Goal: Task Accomplishment & Management: Use online tool/utility

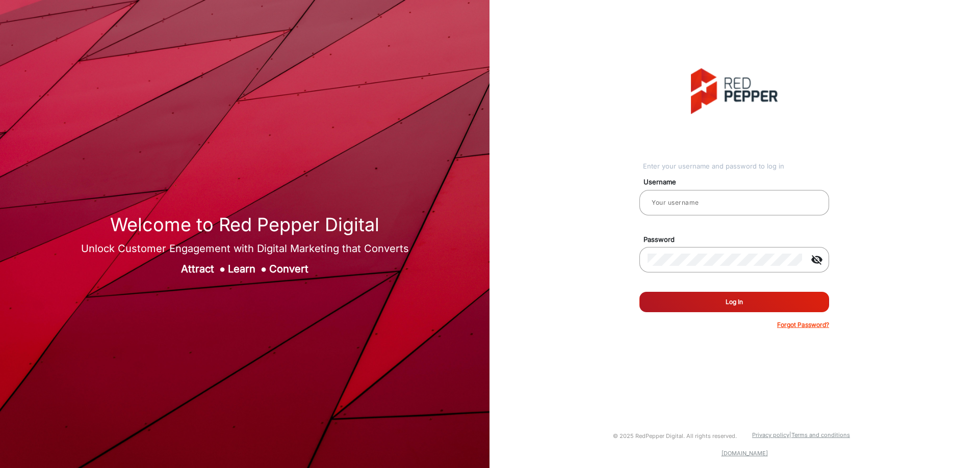
type input "[PERSON_NAME]"
click at [802, 304] on button "Log In" at bounding box center [734, 302] width 190 height 20
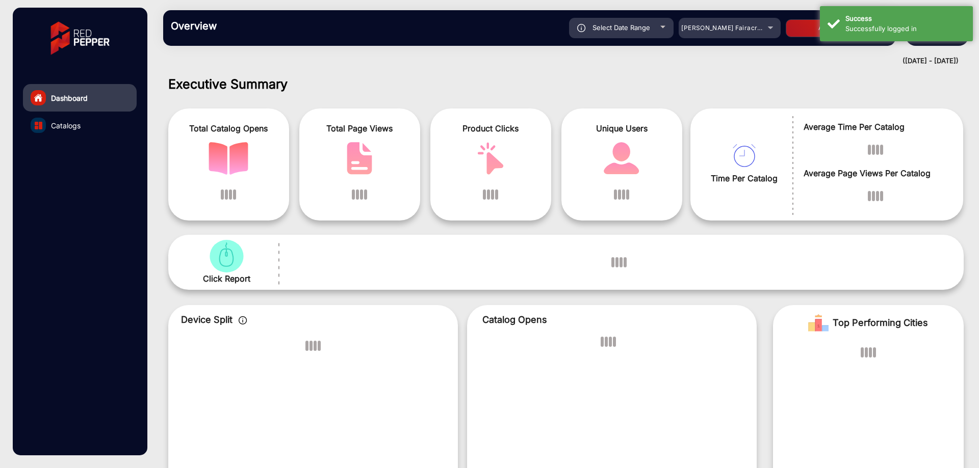
scroll to position [8, 0]
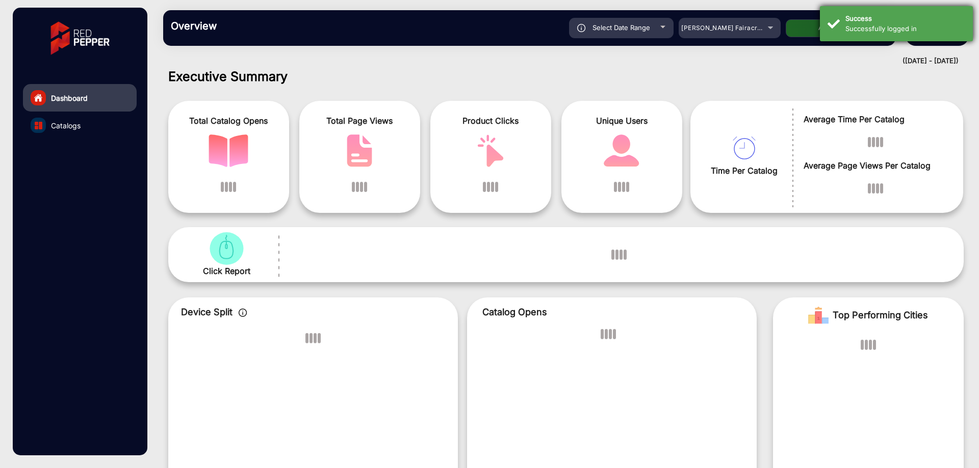
drag, startPoint x: 867, startPoint y: 27, endPoint x: 867, endPoint y: 19, distance: 7.6
click at [867, 24] on div "Successfully logged in" at bounding box center [905, 29] width 120 height 10
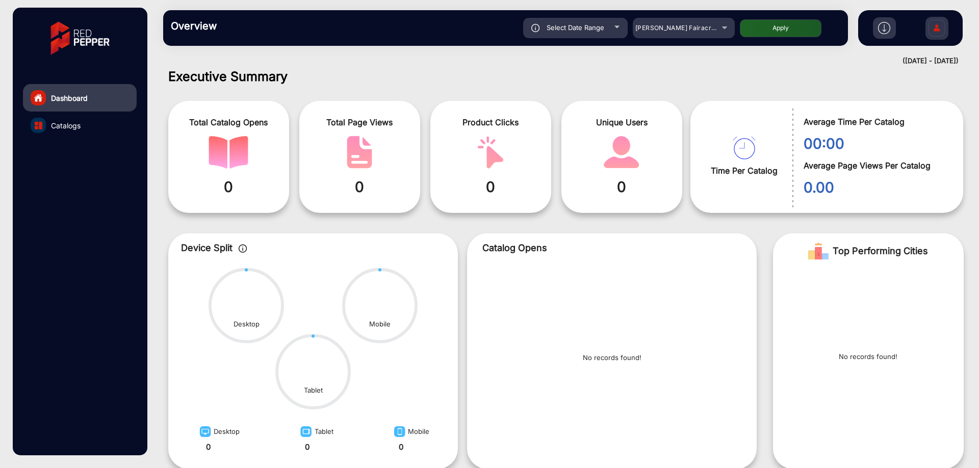
click at [616, 31] on div "Select Date Range" at bounding box center [575, 28] width 104 height 20
type input "[DATE]"
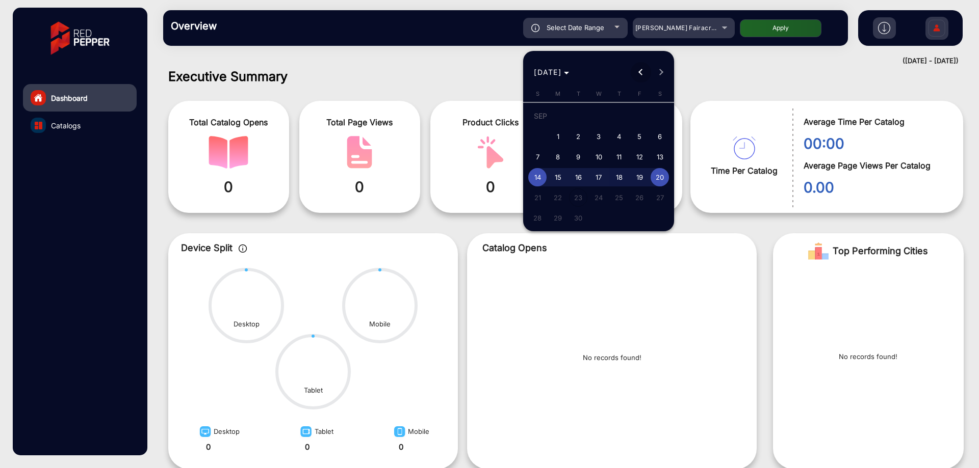
click at [641, 78] on span "Previous month" at bounding box center [640, 72] width 20 height 20
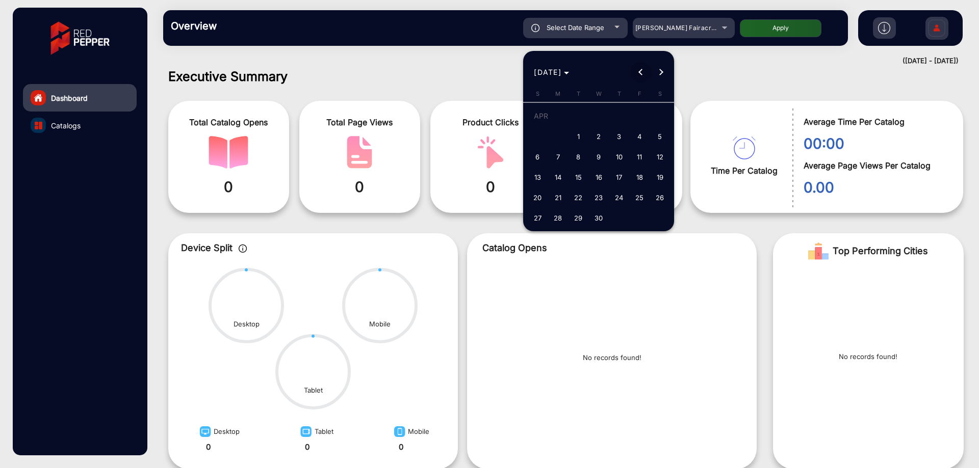
click at [641, 78] on span "Previous month" at bounding box center [640, 72] width 20 height 20
click at [602, 117] on span "1" at bounding box center [598, 118] width 18 height 21
type input "[DATE]"
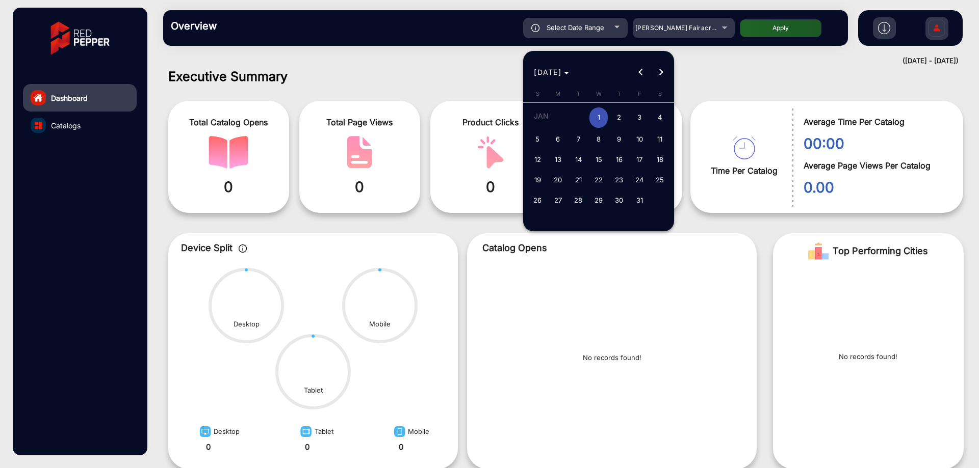
click at [670, 69] on span "Next month" at bounding box center [661, 72] width 20 height 20
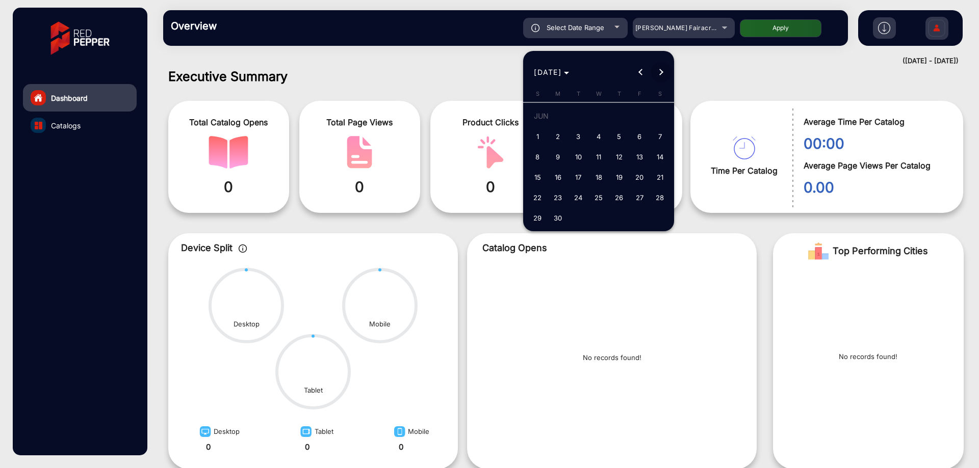
click at [670, 69] on span "Next month" at bounding box center [661, 72] width 20 height 20
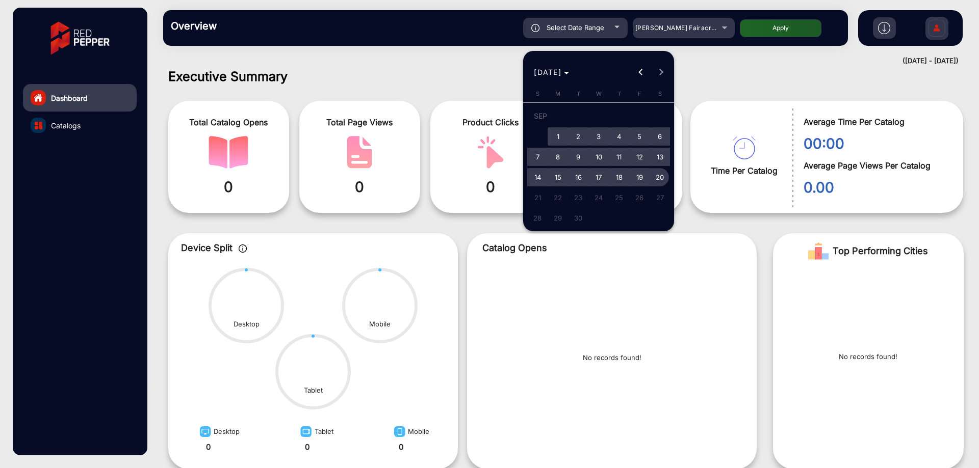
click at [653, 175] on span "20" at bounding box center [659, 177] width 18 height 18
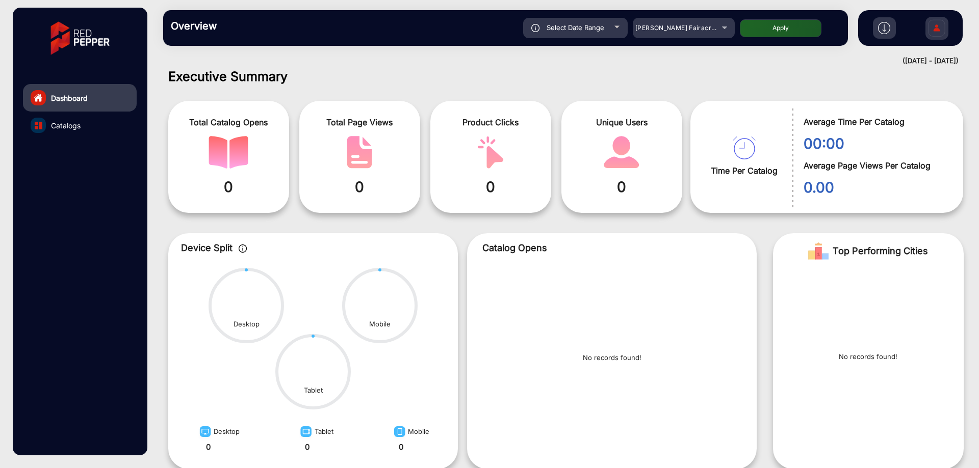
type input "[DATE]"
click at [719, 38] on div "Overview Reports Understand what makes your customers tick and learn how they a…" at bounding box center [505, 28] width 684 height 36
click at [699, 32] on div "[PERSON_NAME] Fairacre Farms" at bounding box center [676, 28] width 82 height 12
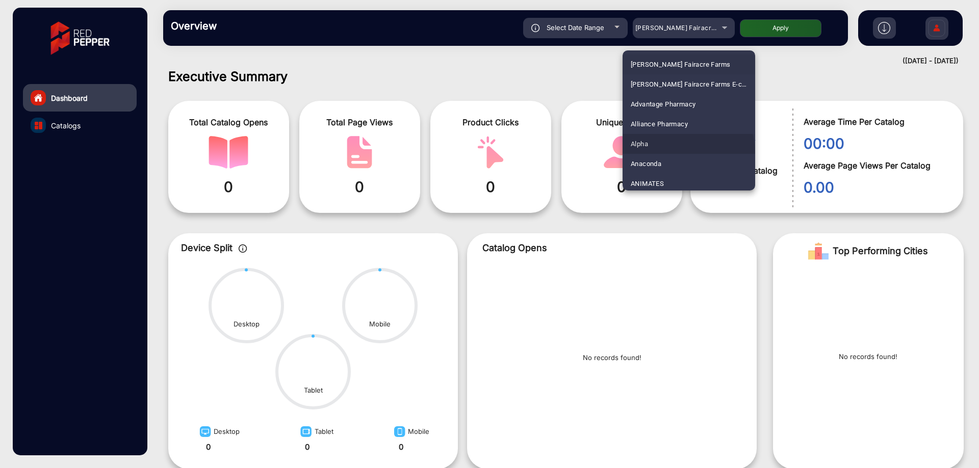
click at [680, 153] on mat-option "Alpha" at bounding box center [688, 144] width 133 height 20
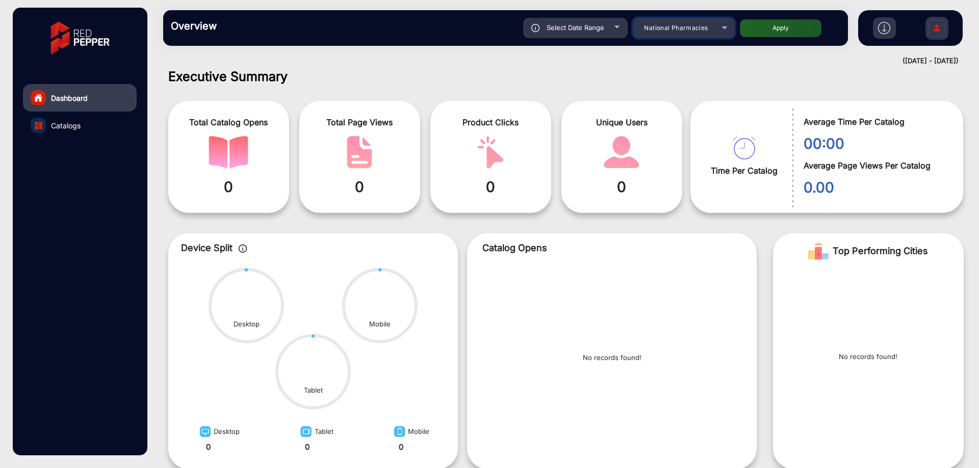
click at [715, 20] on mat-select "National Pharmacies" at bounding box center [683, 28] width 102 height 20
click at [709, 34] on mat-select "National Pharmacies" at bounding box center [683, 28] width 102 height 20
click at [716, 34] on div "[GEOGRAPHIC_DATA]" at bounding box center [676, 28] width 82 height 12
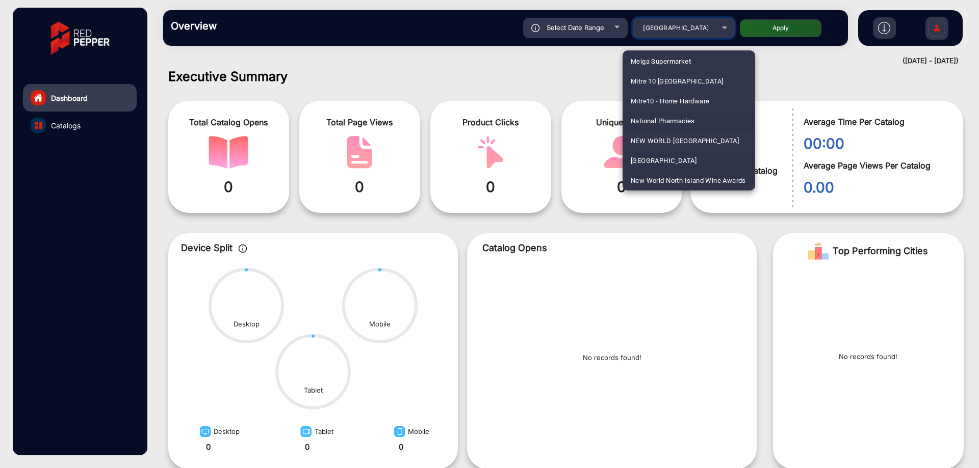
scroll to position [2050, 0]
drag, startPoint x: 697, startPoint y: 117, endPoint x: 740, endPoint y: 65, distance: 67.4
click at [697, 116] on span "NEW WORLD [GEOGRAPHIC_DATA]" at bounding box center [684, 121] width 108 height 20
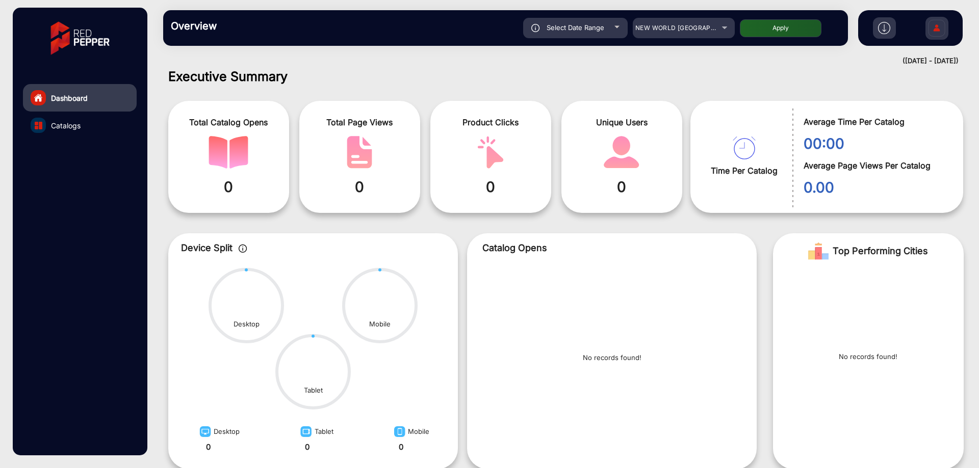
click at [763, 33] on button "Apply" at bounding box center [781, 28] width 82 height 18
type input "[DATE]"
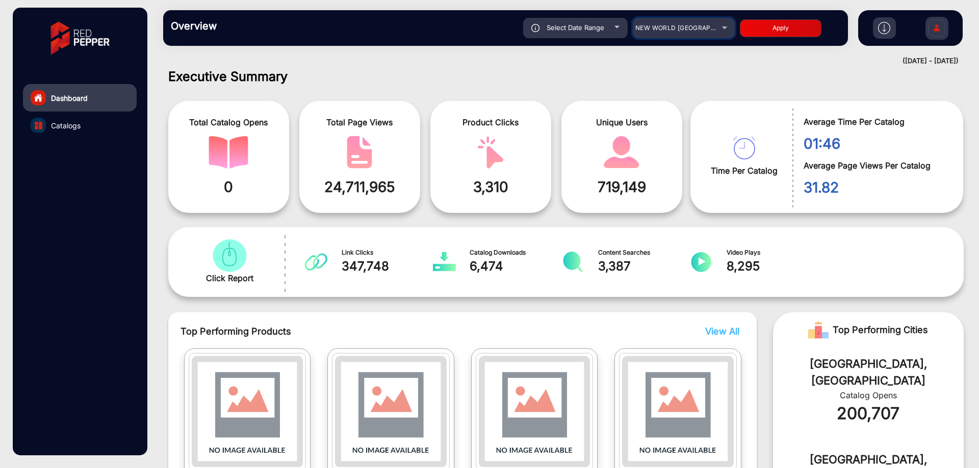
click at [699, 30] on span "NEW WORLD [GEOGRAPHIC_DATA]" at bounding box center [689, 28] width 108 height 8
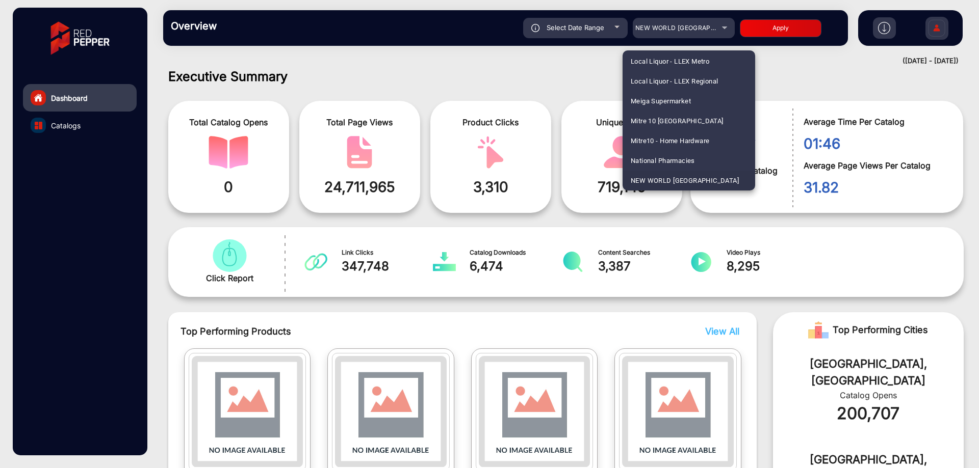
click at [577, 25] on div at bounding box center [489, 234] width 979 height 468
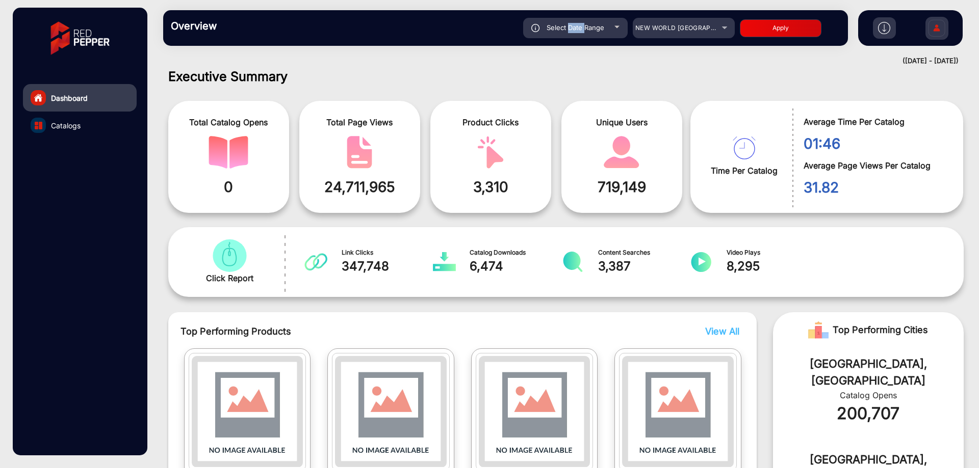
click at [577, 25] on span "Select Date Range" at bounding box center [575, 27] width 58 height 8
type input "[DATE]"
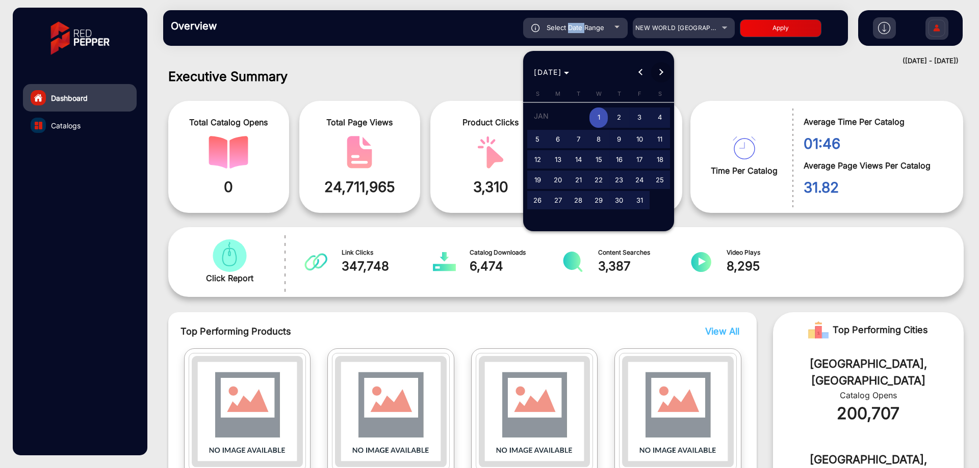
click at [667, 66] on span "Next month" at bounding box center [661, 72] width 20 height 20
click at [665, 66] on span "Next month" at bounding box center [661, 72] width 20 height 20
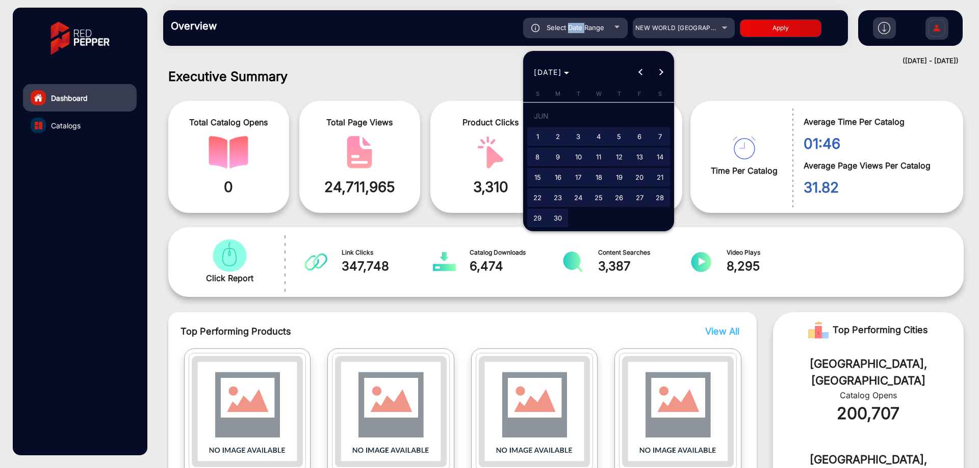
click at [664, 66] on span "Next month" at bounding box center [661, 72] width 20 height 20
click at [663, 66] on span "Next month" at bounding box center [661, 72] width 20 height 20
click at [663, 66] on div "[DATE] [DATE]" at bounding box center [598, 72] width 146 height 20
click at [560, 138] on span "1" at bounding box center [557, 136] width 18 height 18
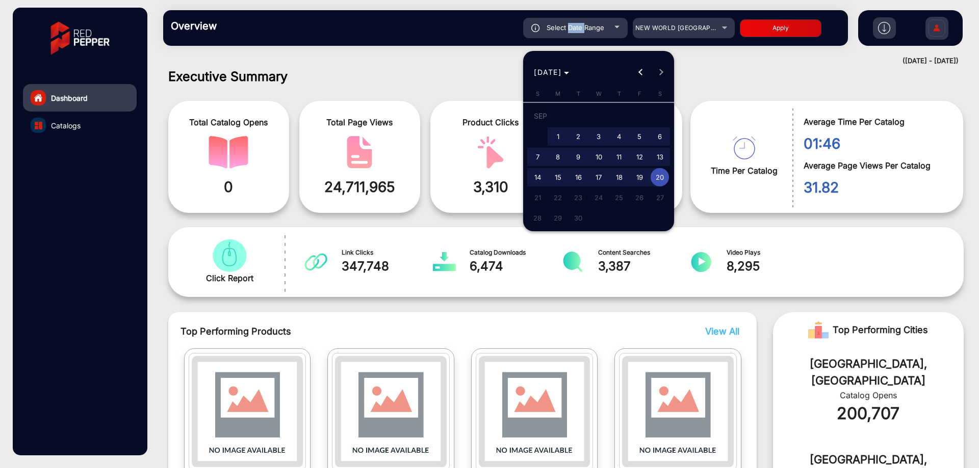
type input "[DATE]"
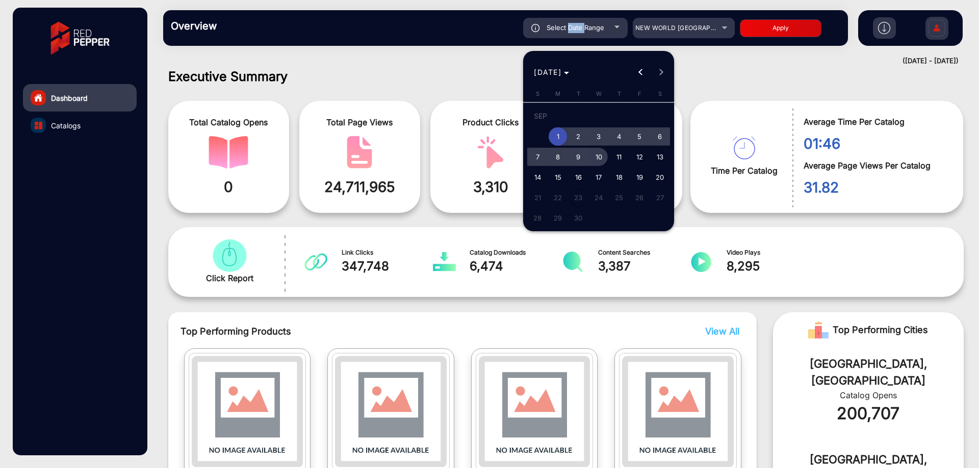
click at [597, 155] on span "10" at bounding box center [598, 157] width 18 height 18
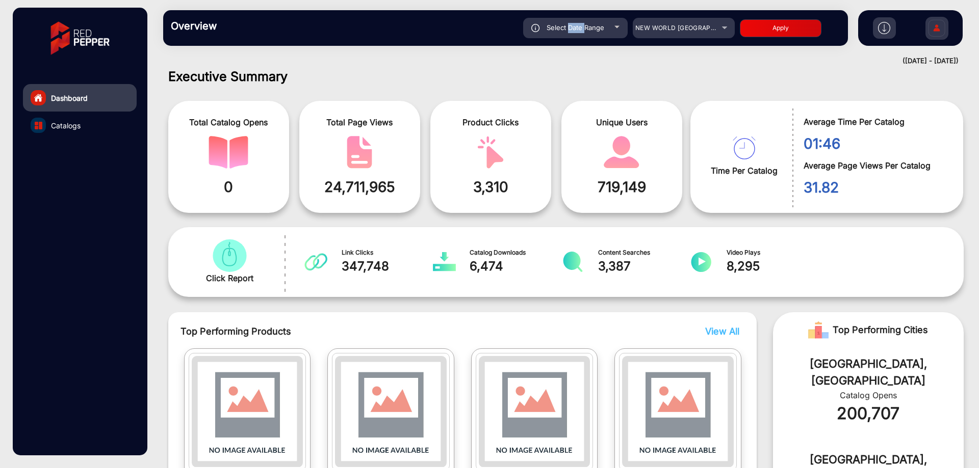
type input "[DATE]"
click at [790, 27] on button "Apply" at bounding box center [781, 28] width 82 height 18
type input "[DATE]"
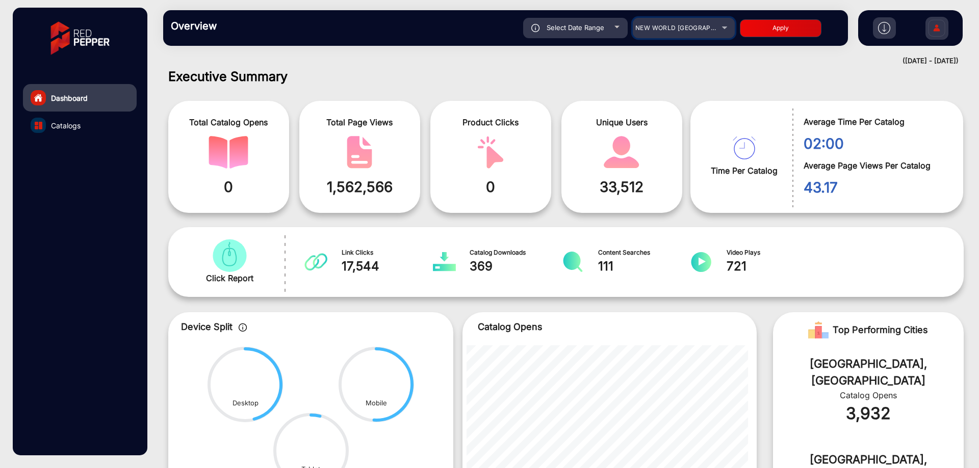
click at [677, 20] on mat-select "NEW WORLD [GEOGRAPHIC_DATA]" at bounding box center [683, 28] width 102 height 20
click at [681, 30] on span "NEW WORLD [GEOGRAPHIC_DATA]" at bounding box center [689, 28] width 108 height 8
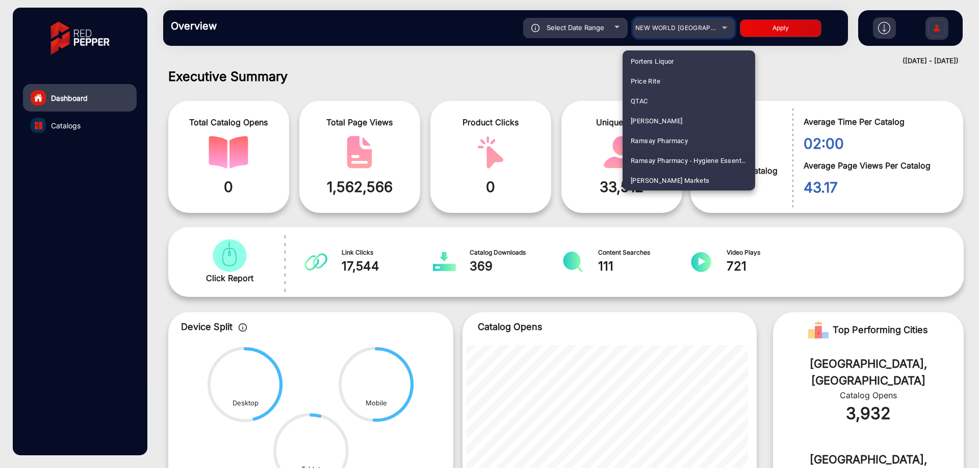
scroll to position [2428, 0]
drag, startPoint x: 683, startPoint y: 161, endPoint x: 741, endPoint y: 74, distance: 104.0
click at [683, 161] on span "[PERSON_NAME] Markets" at bounding box center [669, 161] width 79 height 20
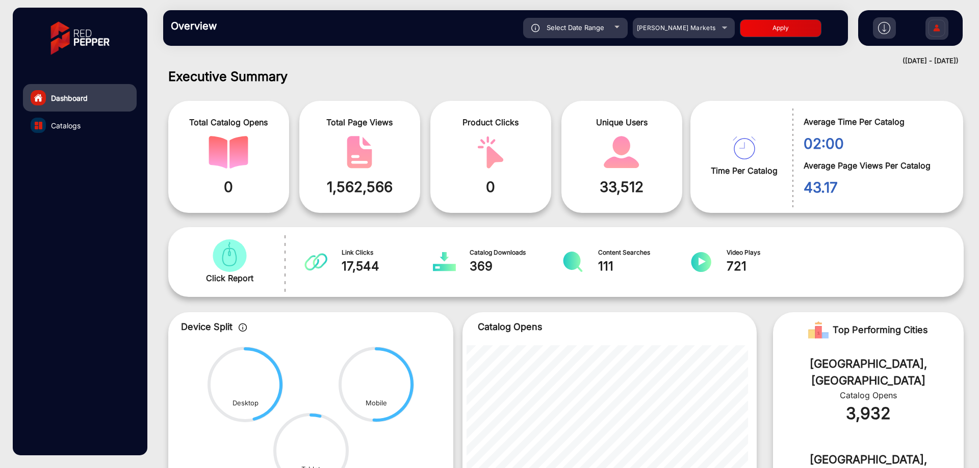
click at [798, 30] on button "Apply" at bounding box center [781, 28] width 82 height 18
type input "[DATE]"
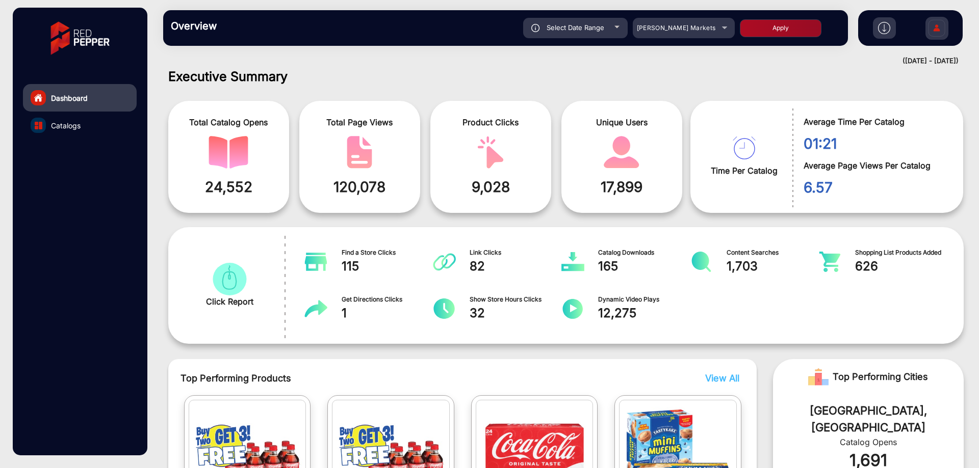
click at [124, 127] on link "Catalogs" at bounding box center [80, 126] width 114 height 28
click at [94, 129] on link "Catalogs" at bounding box center [80, 126] width 114 height 28
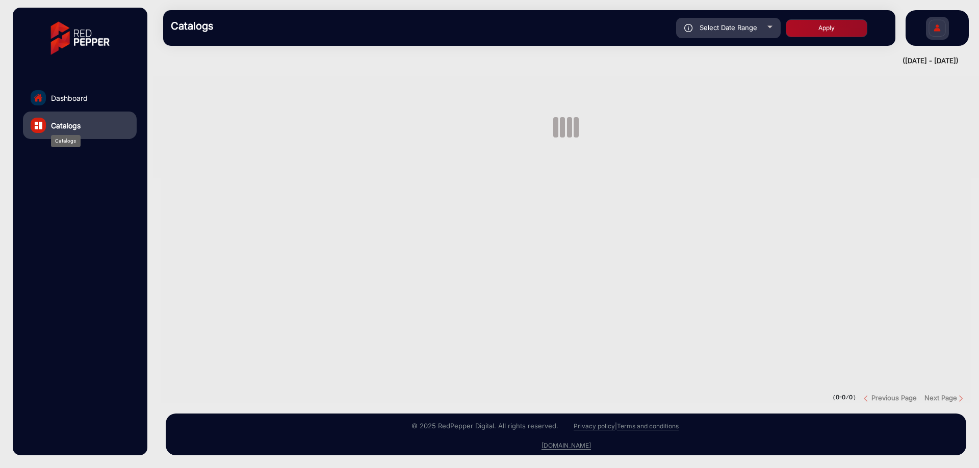
click at [70, 127] on span "Catalogs" at bounding box center [66, 125] width 30 height 11
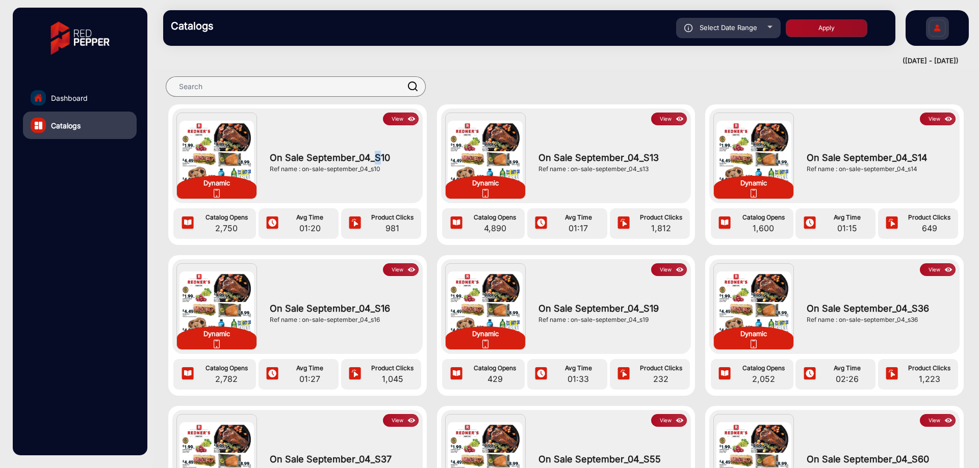
click at [378, 129] on div "On Sale September_04_S10 Ref name : on-sale-september_04_s10" at bounding box center [341, 162] width 153 height 74
click at [393, 122] on button "View" at bounding box center [401, 119] width 36 height 13
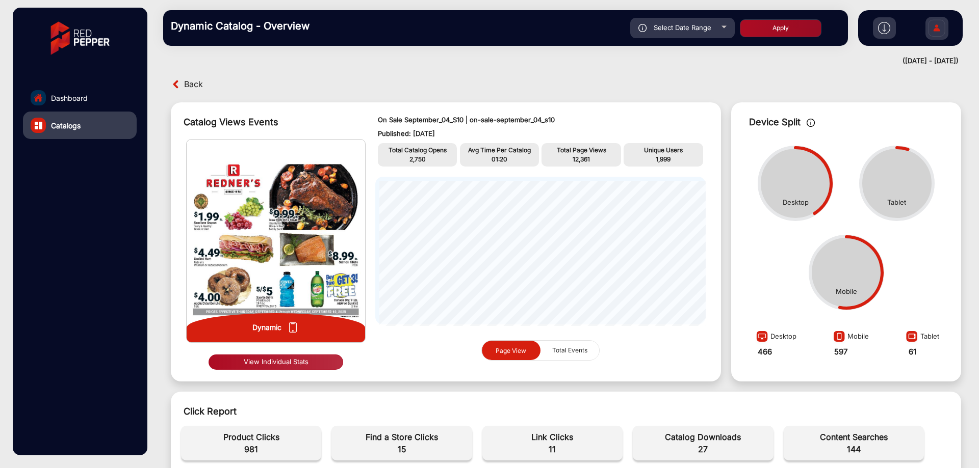
click at [713, 32] on div "Select Date Range" at bounding box center [682, 28] width 104 height 20
type input "[DATE]"
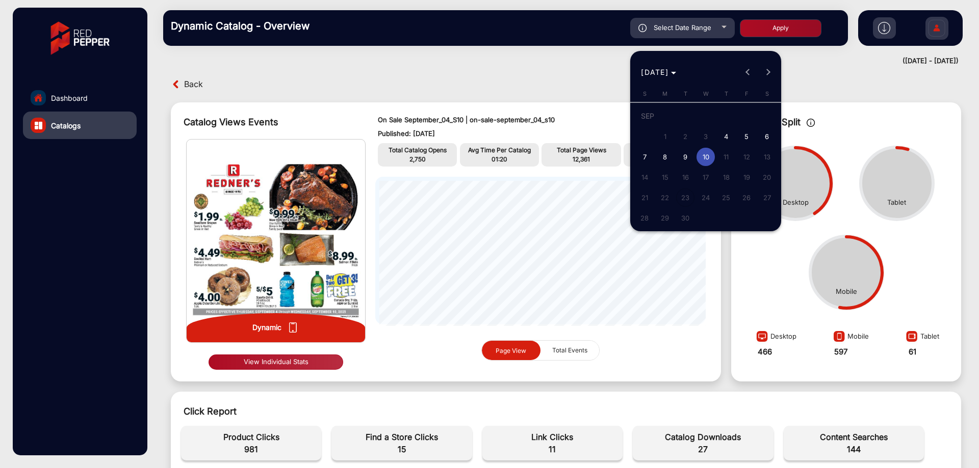
click at [744, 137] on span "5" at bounding box center [746, 136] width 18 height 18
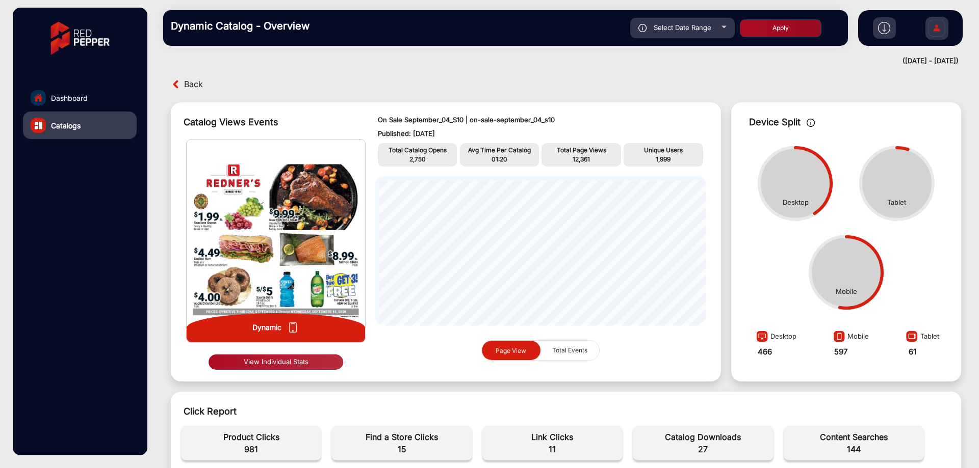
type input "[DATE]"
click at [695, 27] on span "Select Date Range" at bounding box center [682, 27] width 58 height 8
type input "[DATE]"
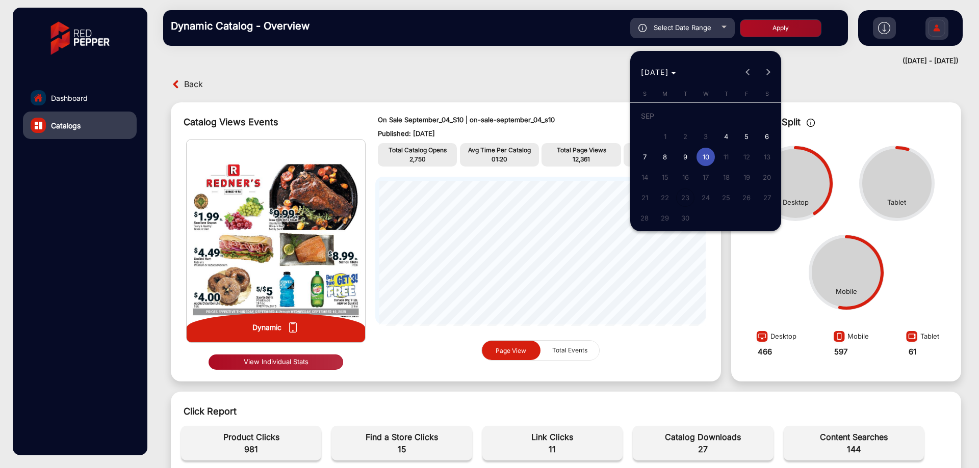
click at [744, 137] on span "5" at bounding box center [746, 136] width 18 height 18
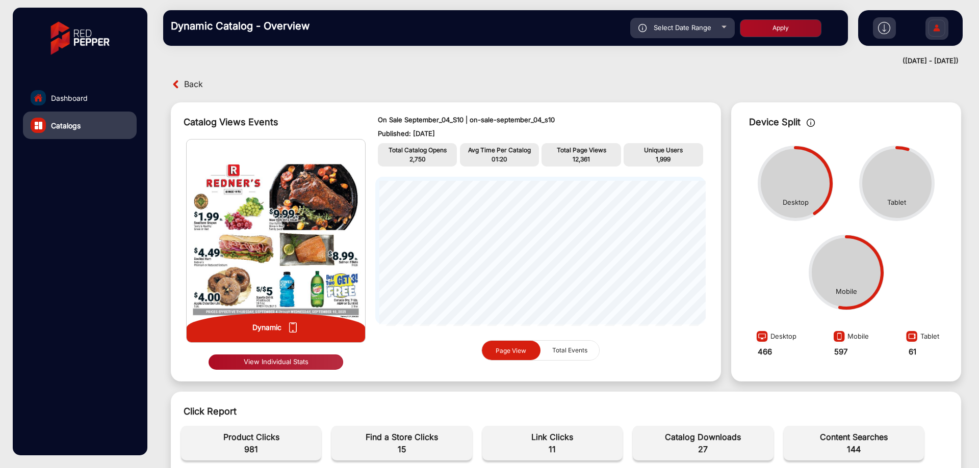
type input "[DATE]"
click at [703, 17] on div "Dynamic Catalog - Overview Select Date Range [DATE] [DATE] – [DATE] [DATE] [PER…" at bounding box center [505, 28] width 684 height 36
click at [706, 27] on span "Select Date Range" at bounding box center [682, 27] width 58 height 8
type input "[DATE]"
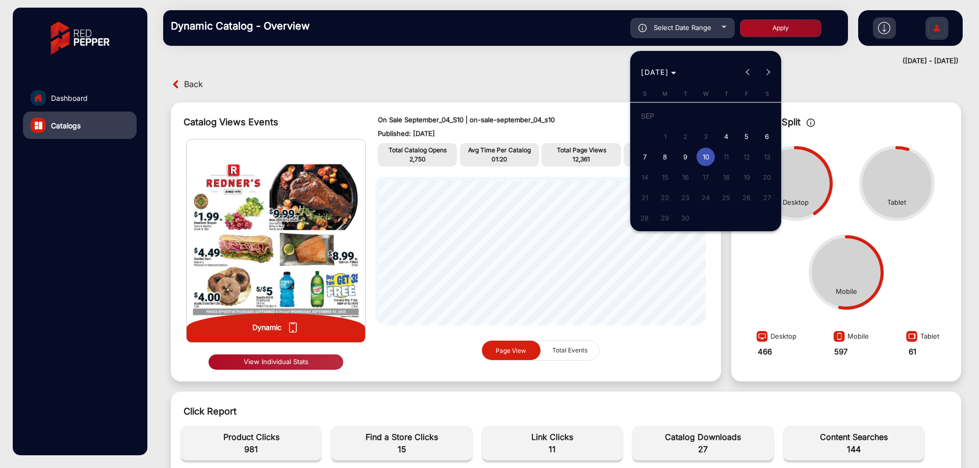
click at [764, 140] on span "6" at bounding box center [766, 136] width 18 height 18
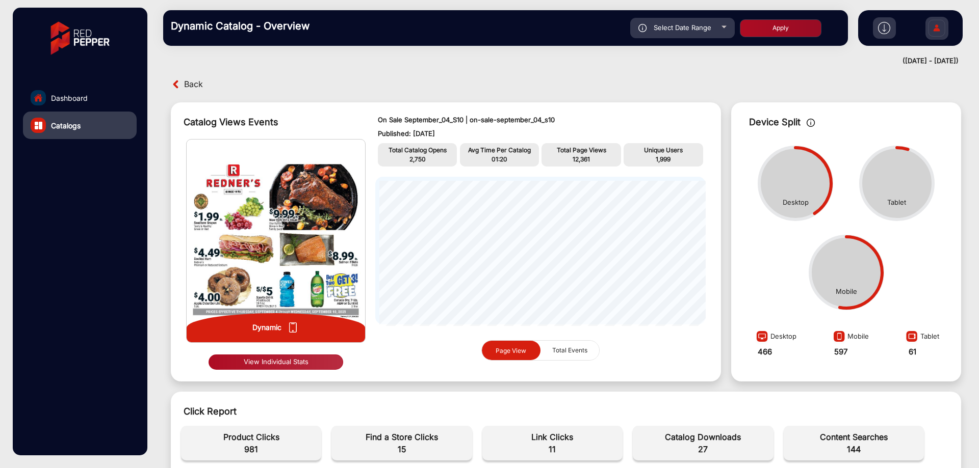
type input "[DATE]"
click at [710, 21] on div "Select Date Range" at bounding box center [682, 28] width 104 height 20
type input "[DATE]"
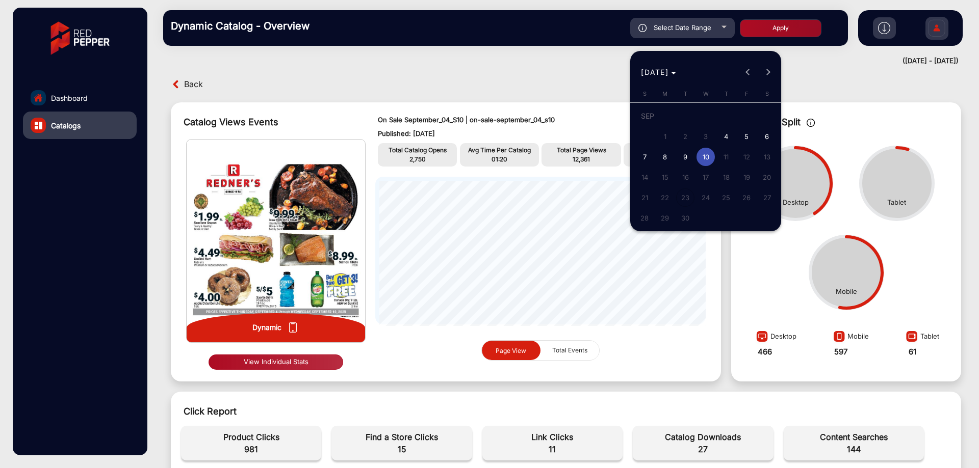
click at [649, 153] on span "7" at bounding box center [644, 157] width 18 height 18
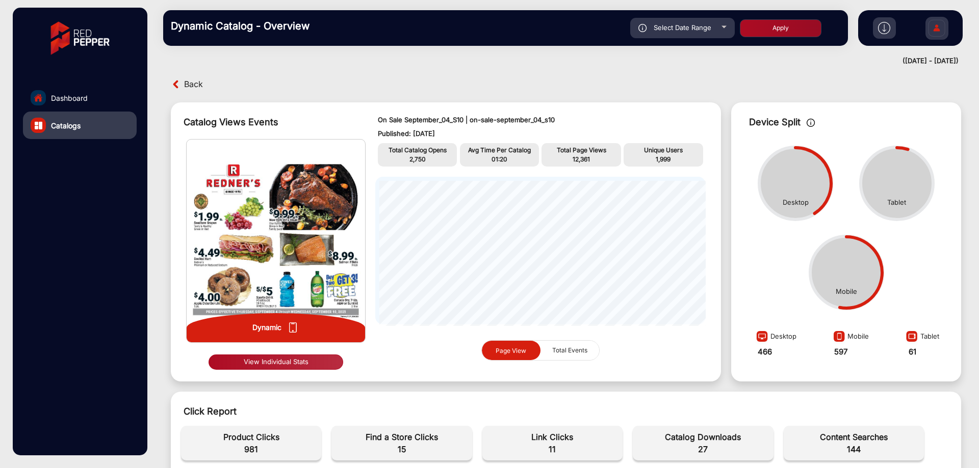
type input "[DATE]"
click at [691, 35] on div "Select Date Range" at bounding box center [682, 28] width 104 height 20
type input "[DATE]"
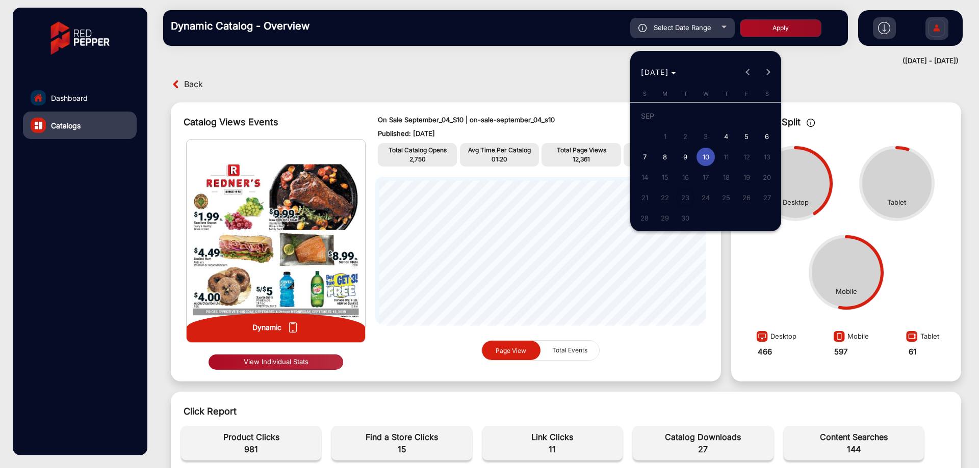
drag, startPoint x: 702, startPoint y: 156, endPoint x: 656, endPoint y: 155, distance: 46.4
click at [656, 155] on tr "7 8 9 10 11 12 13" at bounding box center [705, 157] width 143 height 20
click at [656, 155] on span "8" at bounding box center [664, 157] width 18 height 18
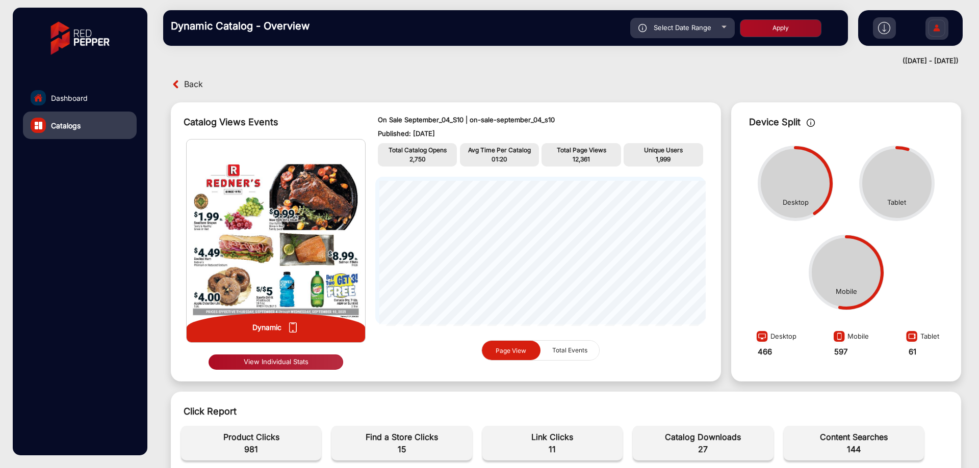
type input "[DATE]"
click at [720, 27] on div "Select Date Range" at bounding box center [682, 28] width 104 height 20
type input "[DATE]"
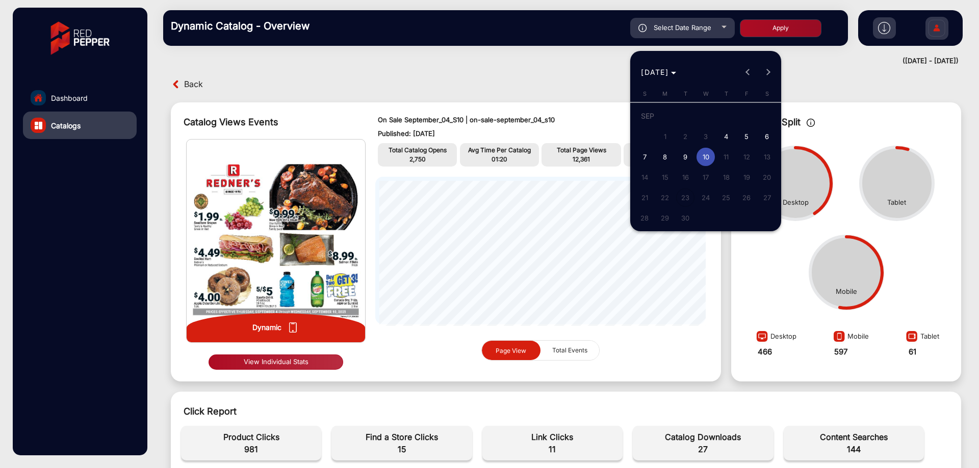
drag, startPoint x: 641, startPoint y: 160, endPoint x: 702, endPoint y: 162, distance: 61.2
click at [702, 162] on tr "7 8 9 10 11 12 13" at bounding box center [705, 157] width 143 height 20
click at [645, 160] on span "7" at bounding box center [644, 157] width 18 height 18
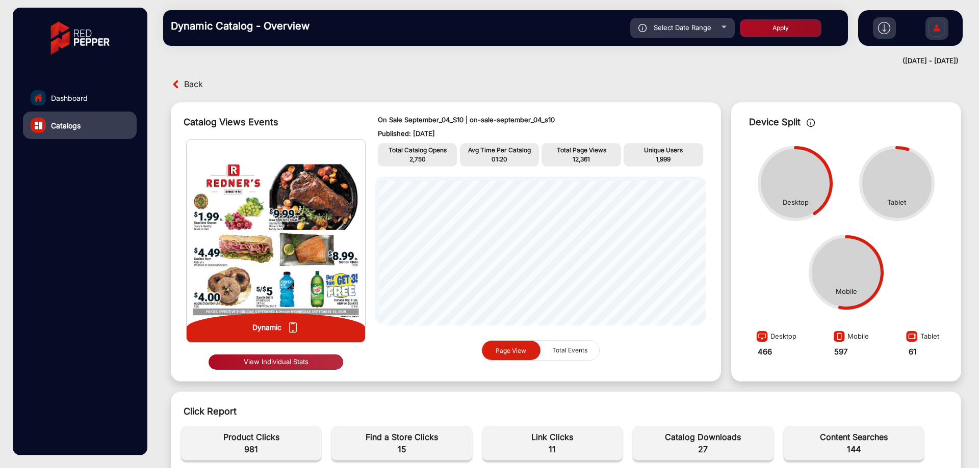
type input "[DATE]"
click at [705, 29] on span "Select Date Range" at bounding box center [682, 27] width 58 height 8
type input "[DATE]"
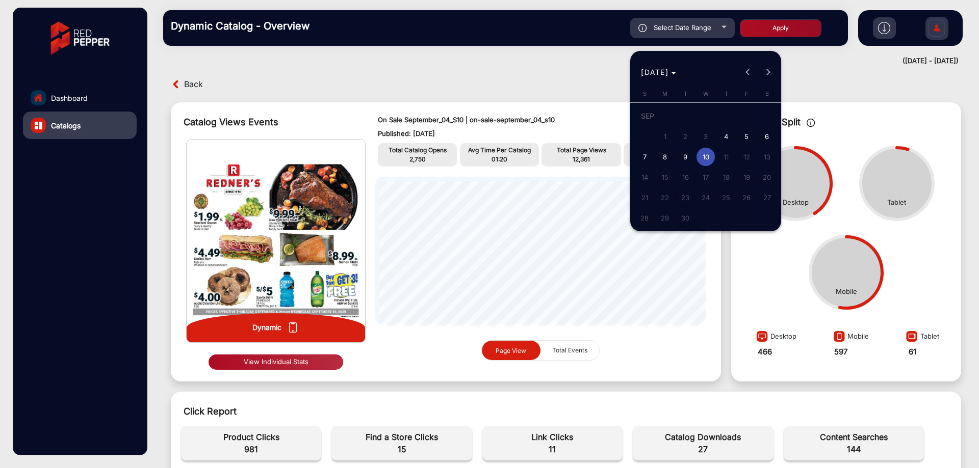
click at [650, 157] on span "7" at bounding box center [644, 157] width 18 height 18
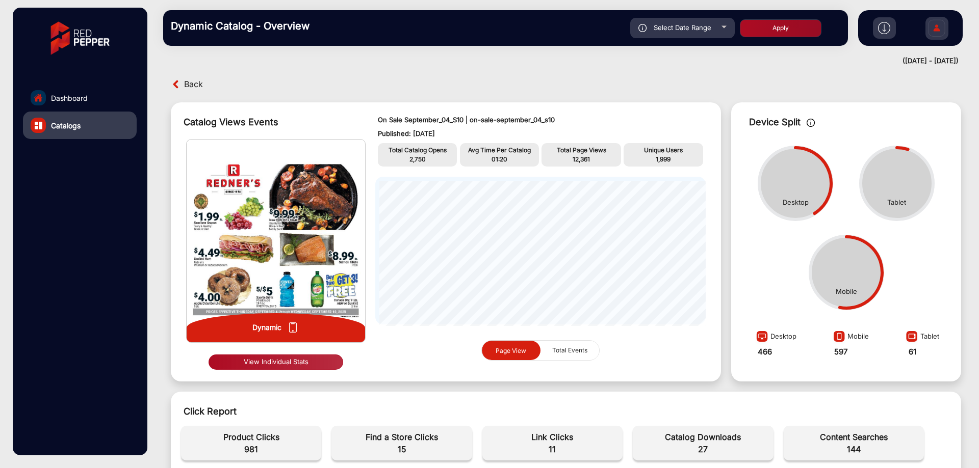
type input "[DATE]"
click at [680, 27] on span "Select Date Range" at bounding box center [682, 27] width 58 height 8
type input "[DATE]"
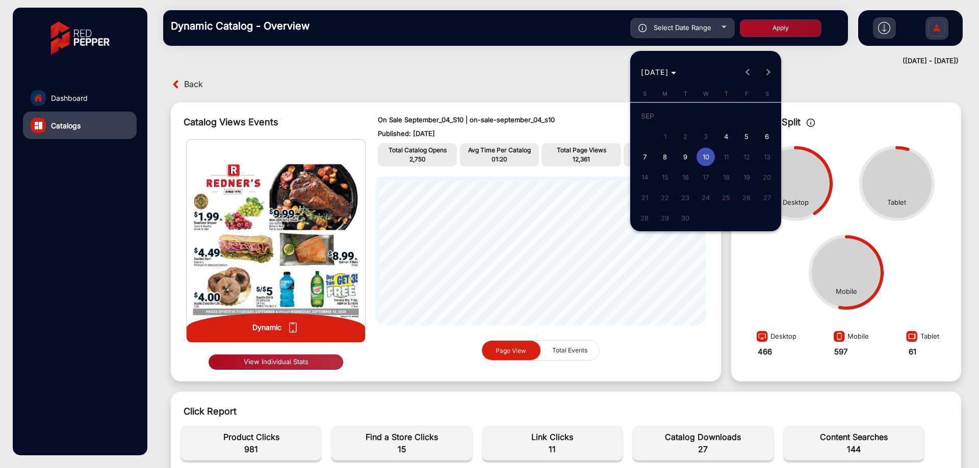
click at [639, 159] on span "7" at bounding box center [644, 157] width 18 height 18
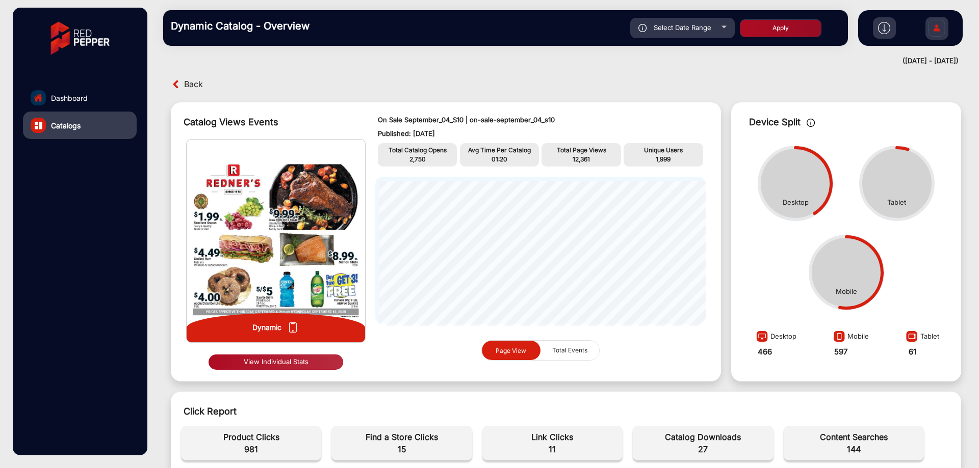
type input "[DATE]"
click at [700, 9] on div "Dynamic Catalog - Overview Select Date Range [DATE] [DATE] – [DATE] [DATE] [PER…" at bounding box center [566, 28] width 826 height 56
click at [700, 28] on span "Select Date Range" at bounding box center [682, 27] width 58 height 8
type input "[DATE]"
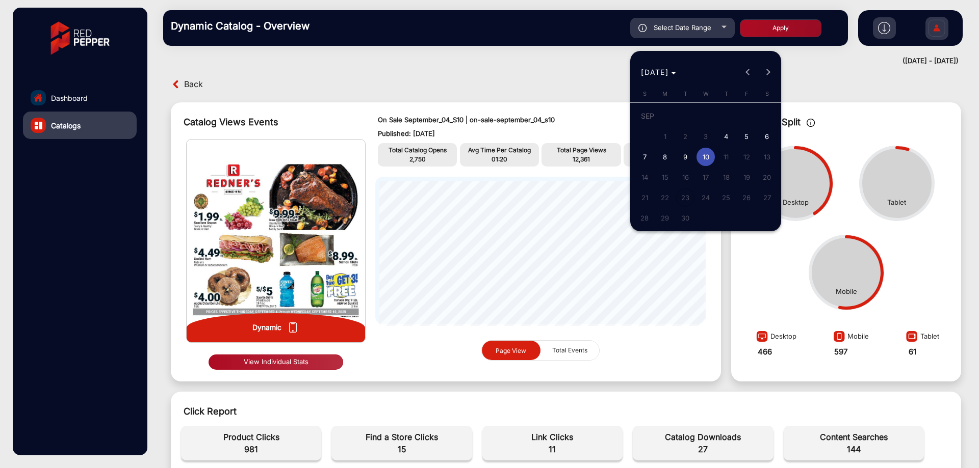
click at [668, 156] on span "8" at bounding box center [664, 157] width 18 height 18
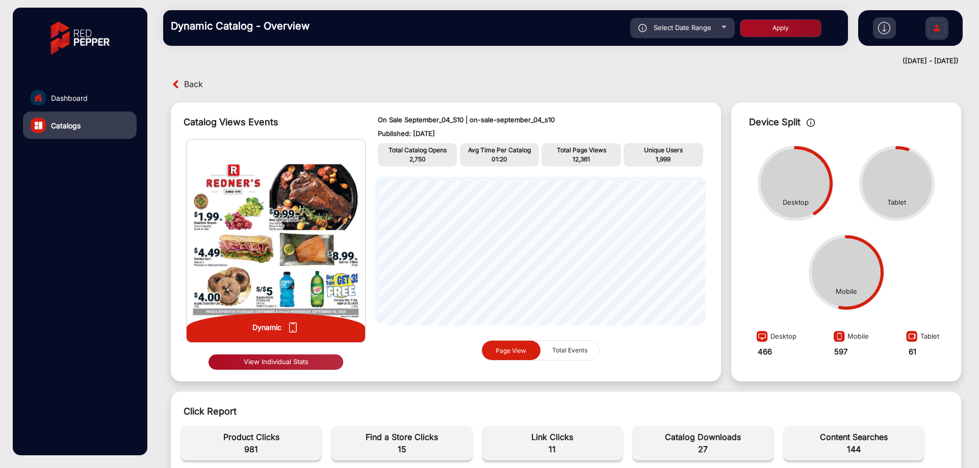
type input "[DATE]"
click at [670, 30] on span "Select Date Range" at bounding box center [682, 27] width 58 height 8
type input "[DATE]"
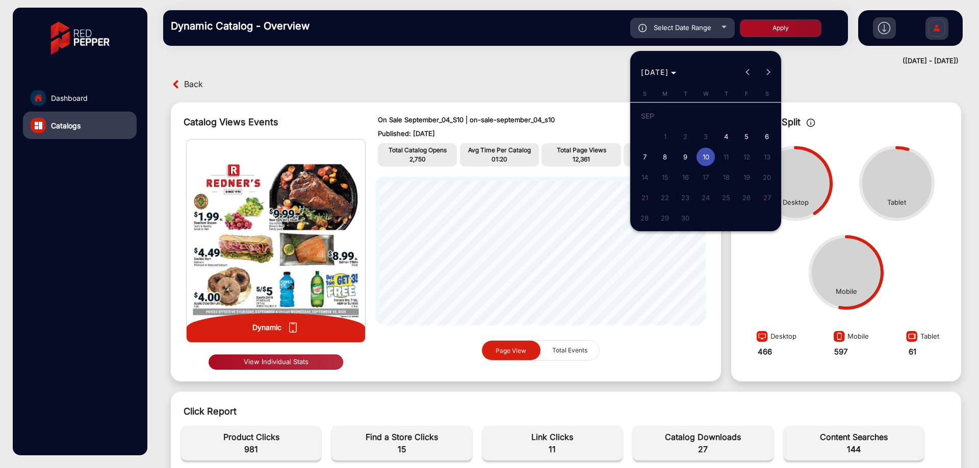
click at [640, 153] on span "7" at bounding box center [644, 157] width 18 height 18
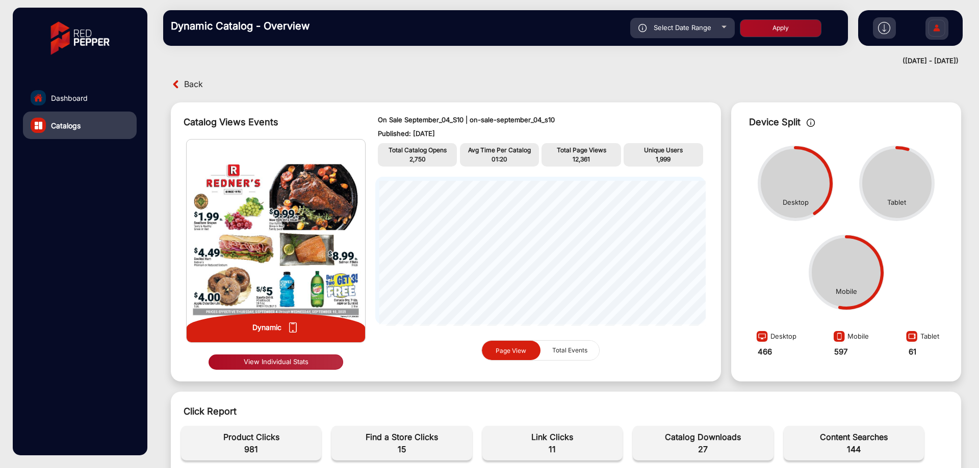
type input "[DATE]"
click at [676, 28] on span "Select Date Range" at bounding box center [682, 27] width 58 height 8
type input "[DATE]"
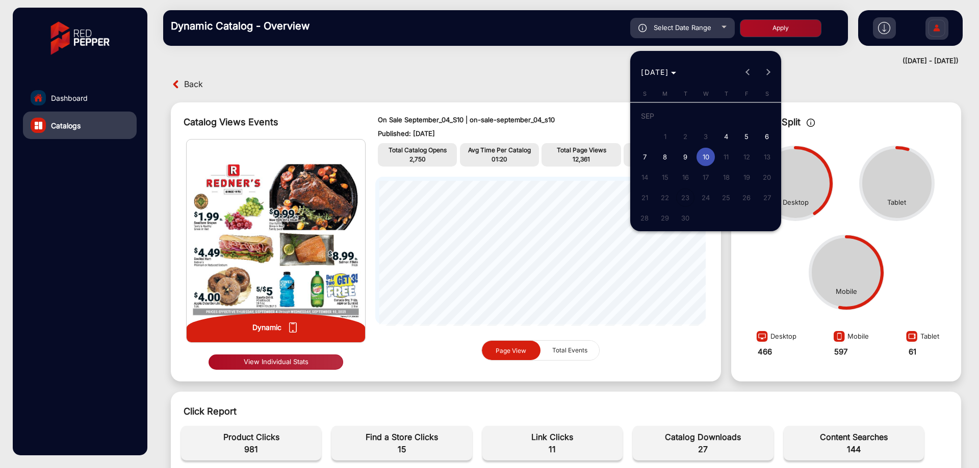
click at [647, 159] on span "7" at bounding box center [644, 157] width 18 height 18
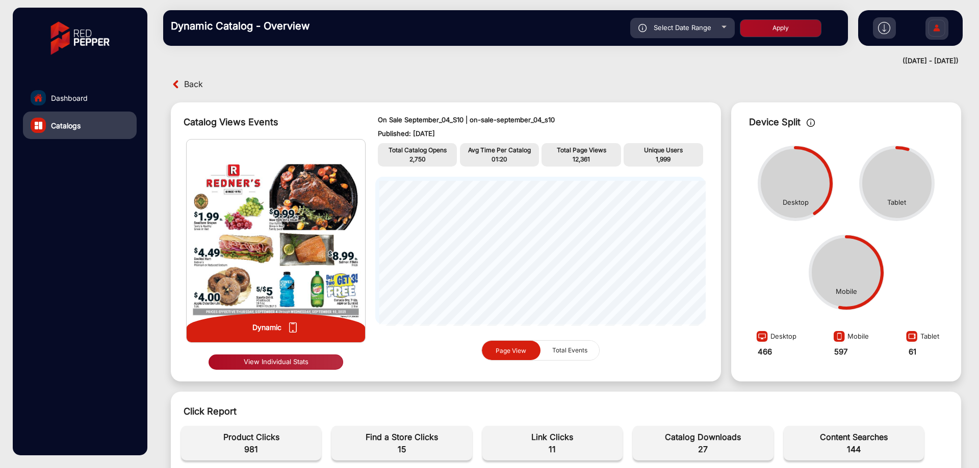
type input "[DATE]"
click at [762, 29] on button "Apply" at bounding box center [781, 28] width 82 height 18
type input "[DATE]"
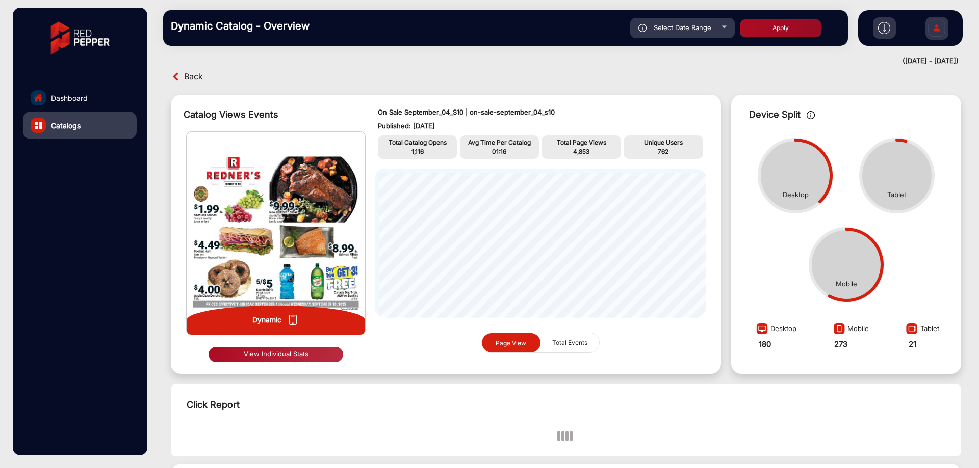
click at [679, 25] on span "Select Date Range" at bounding box center [682, 27] width 58 height 8
type input "[DATE]"
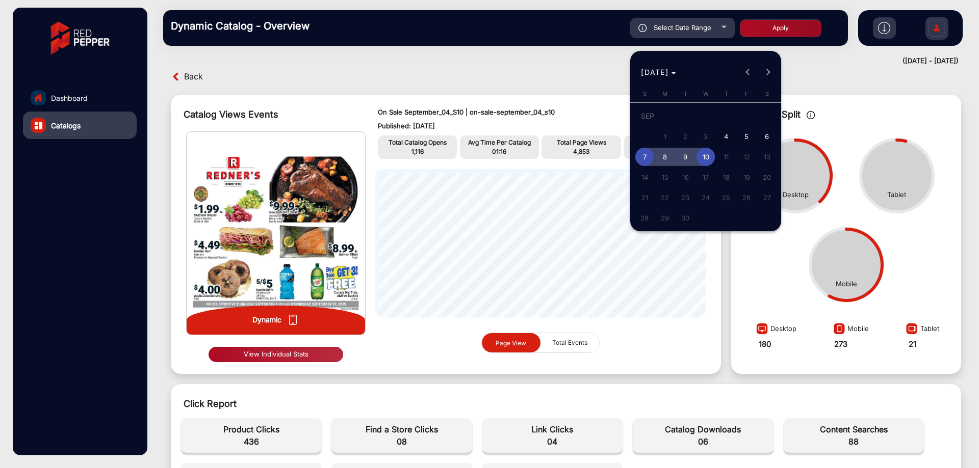
click at [681, 159] on span "9" at bounding box center [685, 157] width 18 height 18
type input "[DATE]"
click at [754, 133] on span "5" at bounding box center [746, 136] width 18 height 18
click at [784, 24] on div at bounding box center [489, 234] width 979 height 468
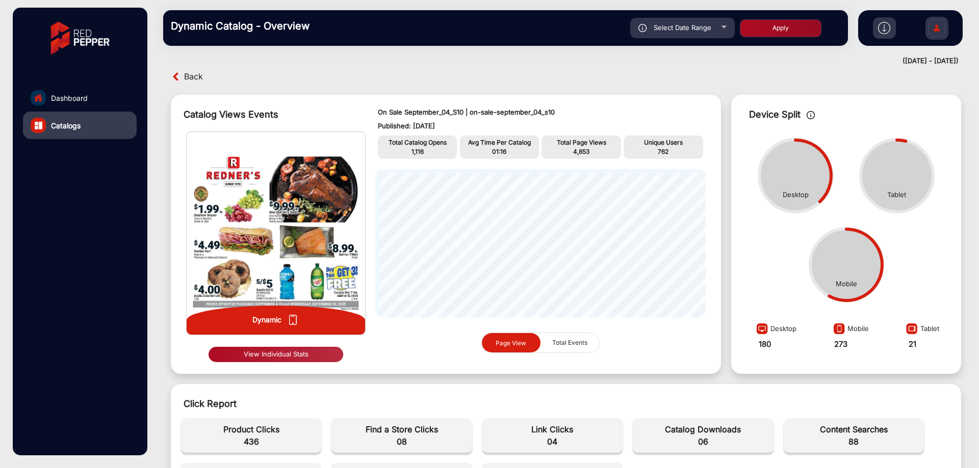
click at [784, 24] on button "Apply" at bounding box center [781, 28] width 82 height 18
type input "[DATE]"
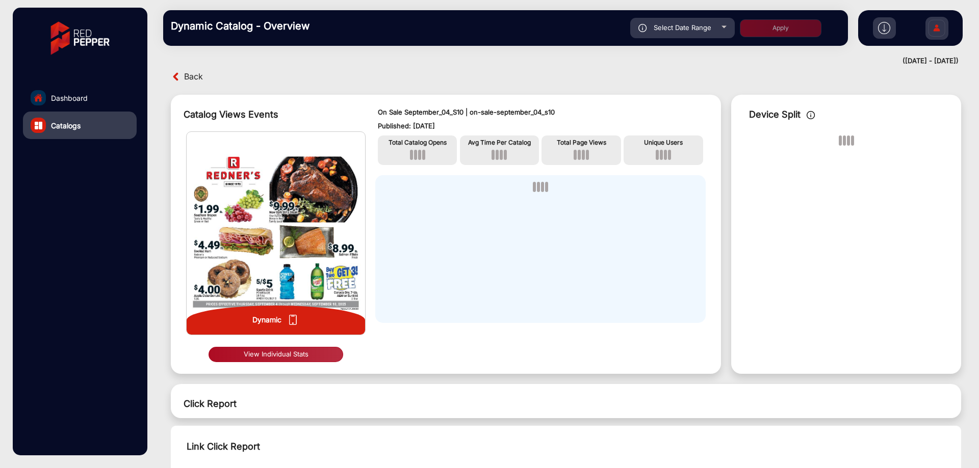
click at [714, 35] on div "Select Date Range" at bounding box center [682, 28] width 104 height 20
type input "[DATE]"
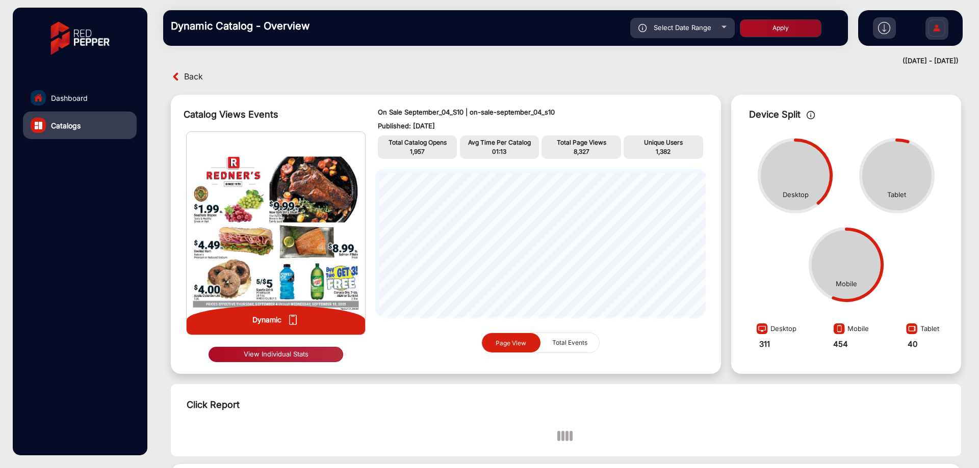
click at [701, 27] on span "Select Date Range" at bounding box center [682, 27] width 58 height 8
type input "[DATE]"
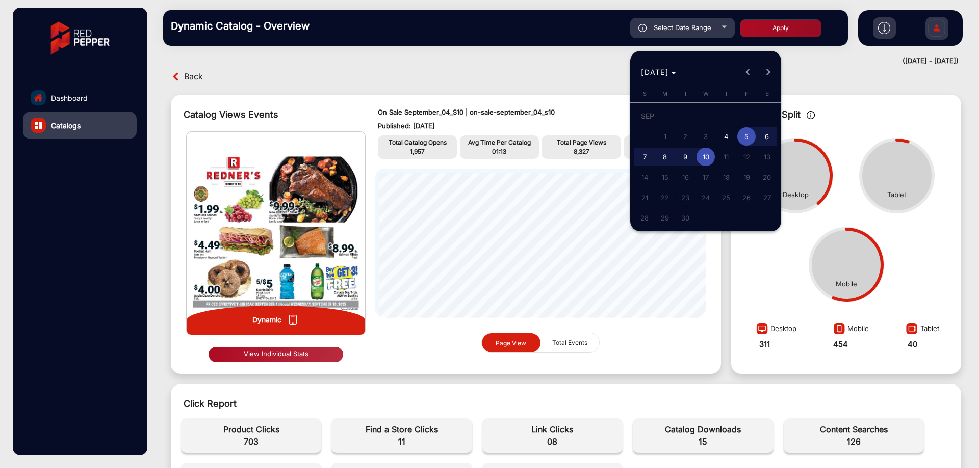
click at [560, 84] on div at bounding box center [489, 234] width 979 height 468
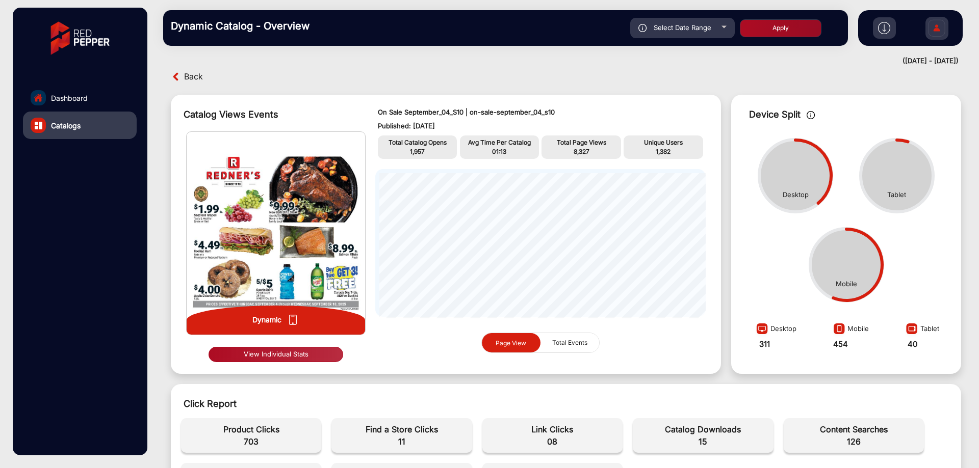
click at [100, 99] on link "Dashboard" at bounding box center [80, 98] width 114 height 28
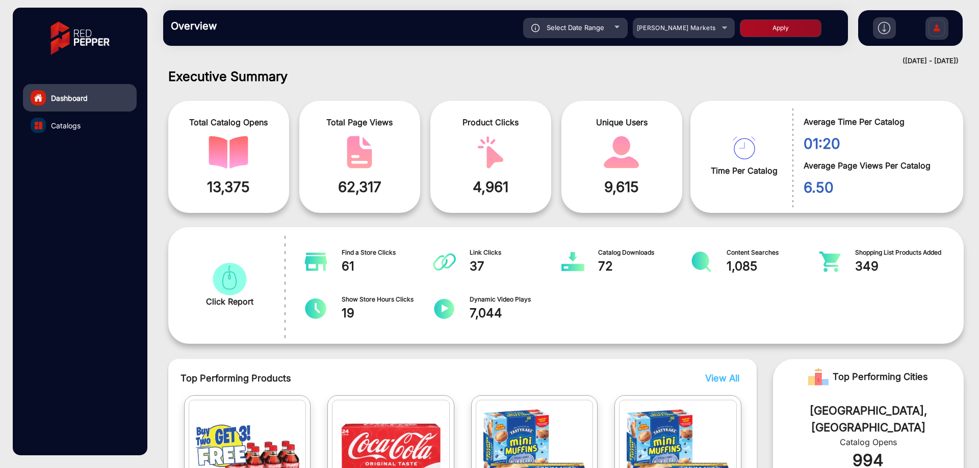
click at [593, 34] on div "Select Date Range" at bounding box center [575, 28] width 104 height 20
type input "[DATE]"
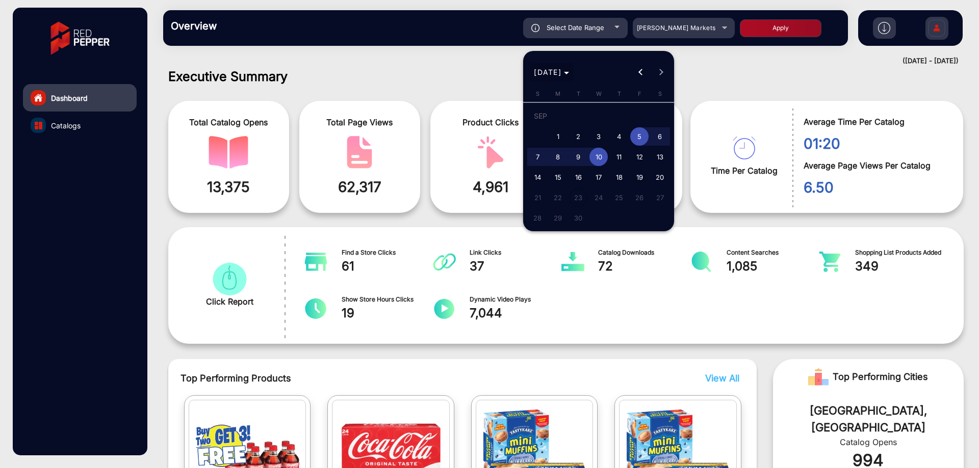
click at [569, 72] on polygon "Choose month and year" at bounding box center [566, 73] width 5 height 3
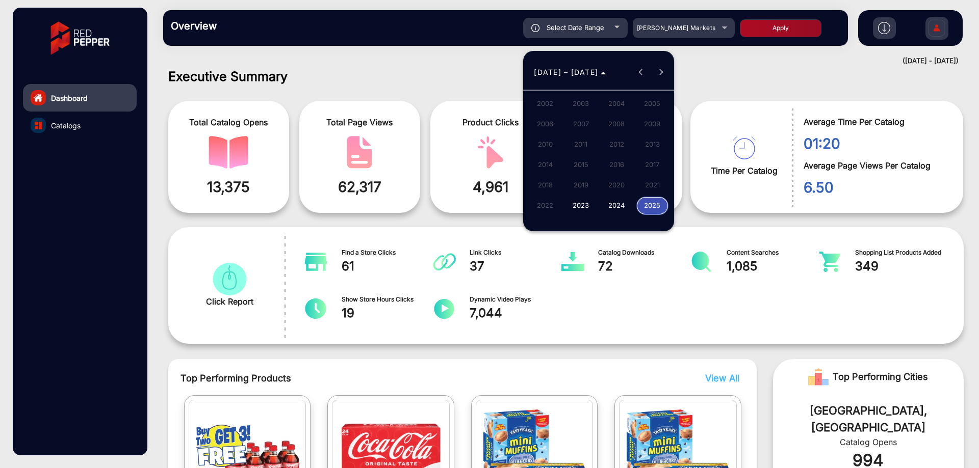
click at [741, 59] on div at bounding box center [489, 234] width 979 height 468
